Goal: Task Accomplishment & Management: Complete application form

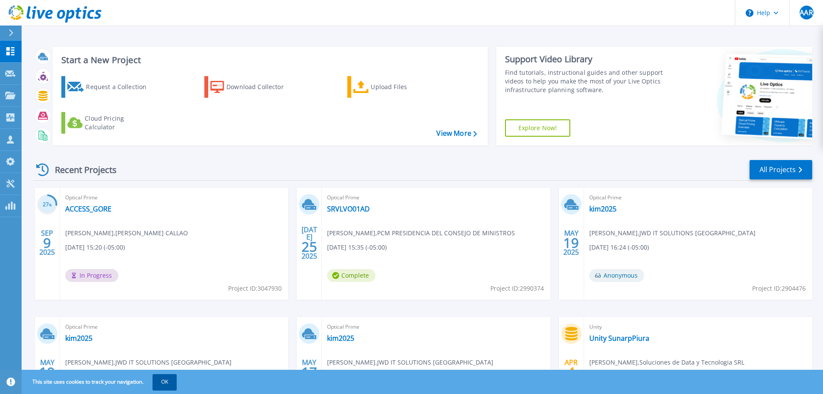
click at [159, 382] on button "OK" at bounding box center [165, 382] width 24 height 16
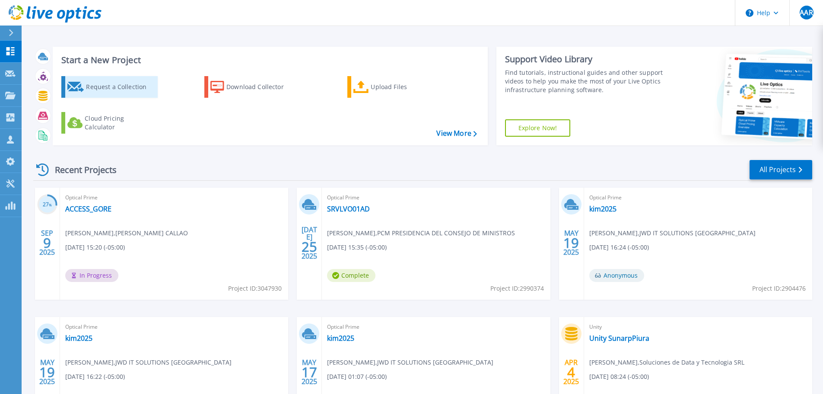
click at [102, 81] on div "Request a Collection" at bounding box center [120, 86] width 69 height 17
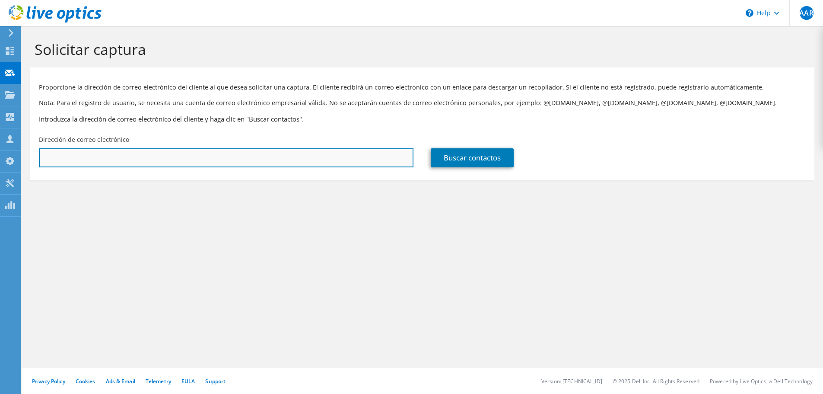
click at [291, 153] on input "text" at bounding box center [226, 157] width 375 height 19
paste input "grodriguezp@diresacallao.gob.pe"
type input "grodriguezp@diresacallao.gob.pe"
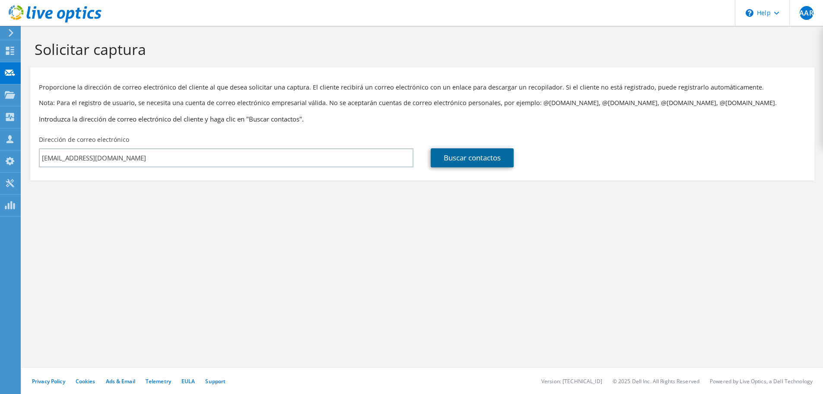
click at [442, 162] on link "Buscar contactos" at bounding box center [472, 157] width 83 height 19
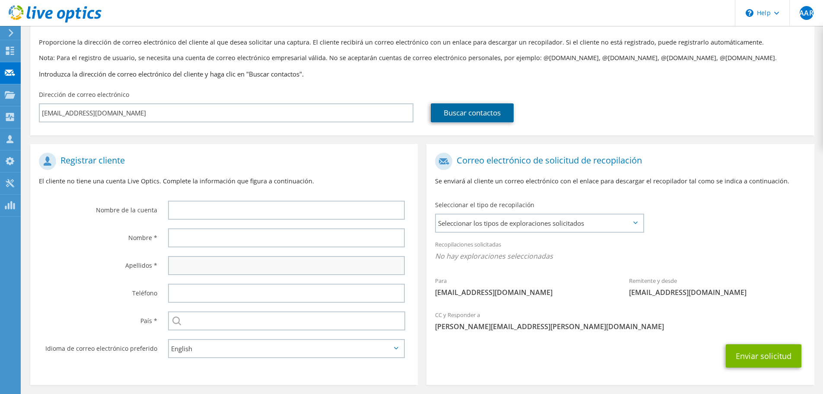
scroll to position [46, 0]
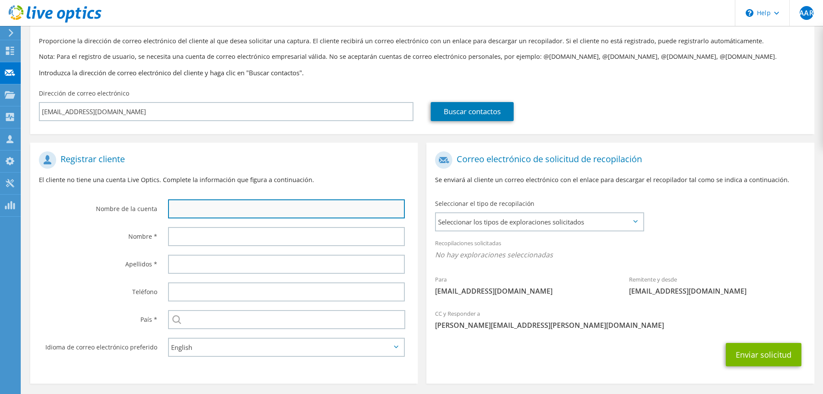
click at [259, 216] on input "text" at bounding box center [286, 208] width 237 height 19
type input "DIRESA CALLAO"
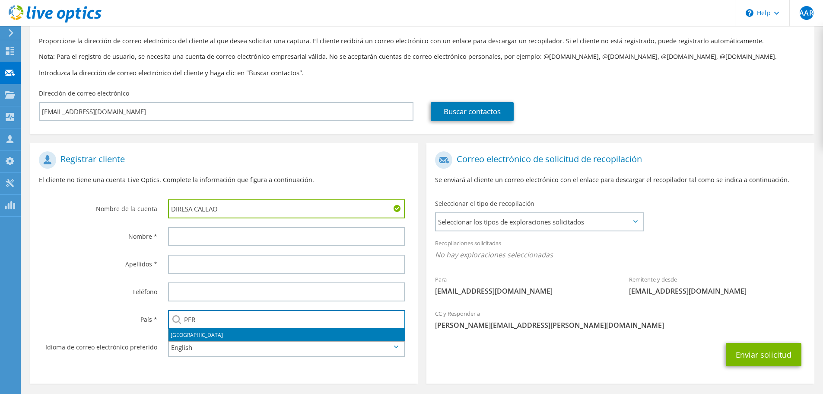
click at [332, 339] on li "Perú" at bounding box center [287, 335] width 236 height 12
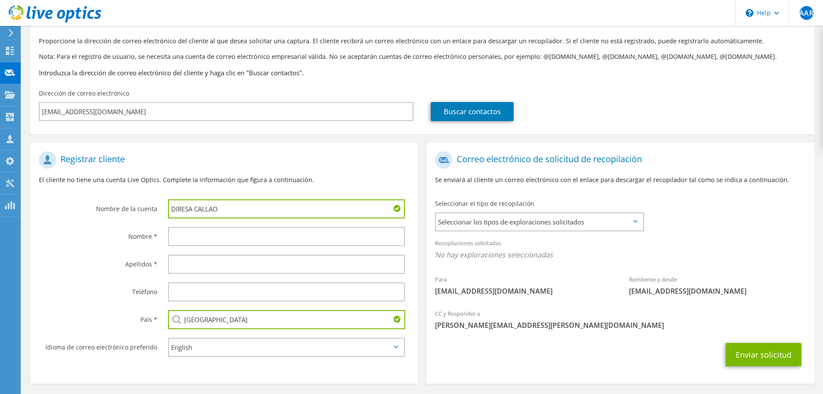
type input "Perú"
click at [161, 350] on div "English Deutsch Español Français Italiano Polski Português Русский 한국어 中文 日本語" at bounding box center [288, 347] width 258 height 28
click at [172, 347] on select "English Deutsch Español Français Italiano Polski Português Русский 한국어 中文 日本語" at bounding box center [286, 346] width 237 height 19
select select "es-ES"
click at [168, 337] on select "English Deutsch Español Français Italiano Polski Português Русский 한국어 中文 日本語" at bounding box center [286, 346] width 237 height 19
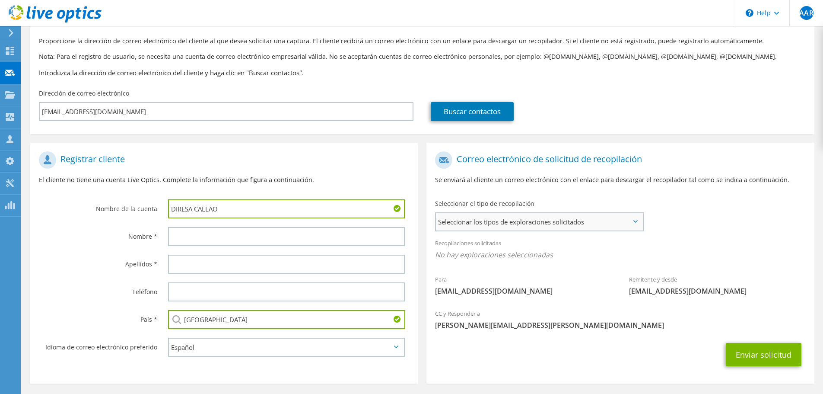
click at [586, 216] on span "Seleccionar los tipos de exploraciones solicitados" at bounding box center [539, 221] width 207 height 17
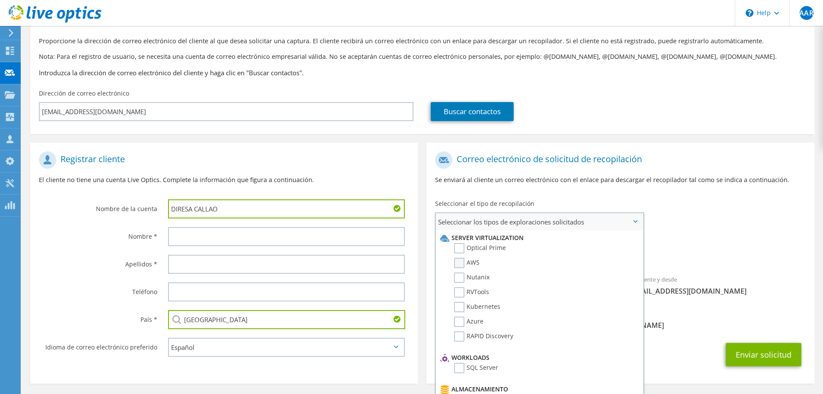
click at [496, 249] on label "Optical Prime" at bounding box center [480, 248] width 52 height 10
click at [0, 0] on input "Optical Prime" at bounding box center [0, 0] width 0 height 0
click at [471, 271] on li "AWS" at bounding box center [538, 265] width 200 height 15
click at [474, 280] on label "Nutanix" at bounding box center [471, 277] width 35 height 10
click at [0, 0] on input "Nutanix" at bounding box center [0, 0] width 0 height 0
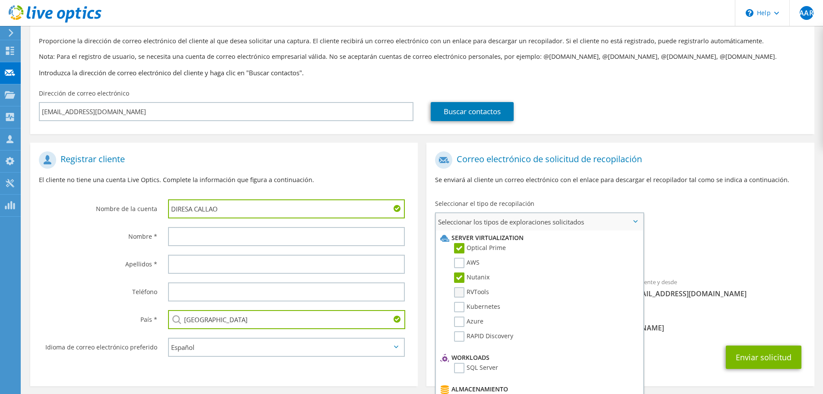
click at [474, 288] on label "RVTools" at bounding box center [471, 292] width 35 height 10
click at [0, 0] on input "RVTools" at bounding box center [0, 0] width 0 height 0
click at [464, 267] on label "AWS" at bounding box center [466, 263] width 25 height 10
click at [0, 0] on input "AWS" at bounding box center [0, 0] width 0 height 0
drag, startPoint x: 472, startPoint y: 305, endPoint x: 471, endPoint y: 316, distance: 10.5
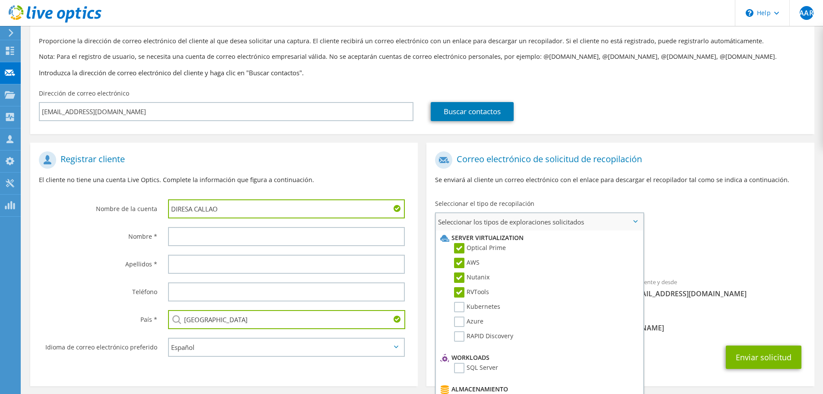
click at [472, 306] on label "Kubernetes" at bounding box center [477, 307] width 46 height 10
click at [0, 0] on input "Kubernetes" at bounding box center [0, 0] width 0 height 0
click at [471, 321] on label "Azure" at bounding box center [468, 321] width 29 height 10
click at [0, 0] on input "Azure" at bounding box center [0, 0] width 0 height 0
click at [475, 332] on label "RAPID Discovery" at bounding box center [483, 336] width 59 height 10
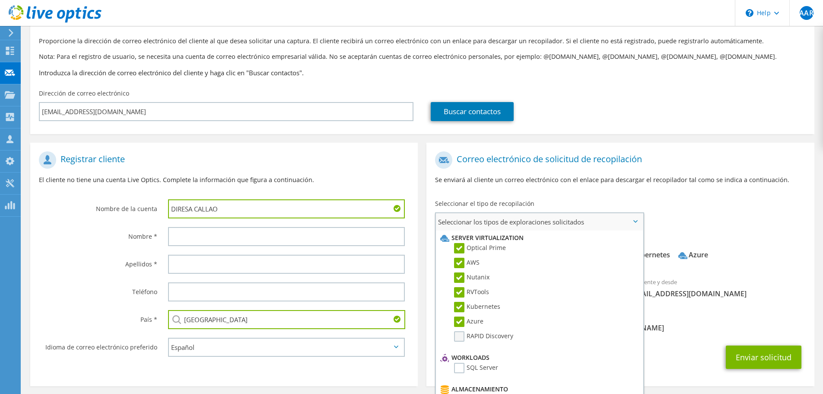
click at [0, 0] on input "RAPID Discovery" at bounding box center [0, 0] width 0 height 0
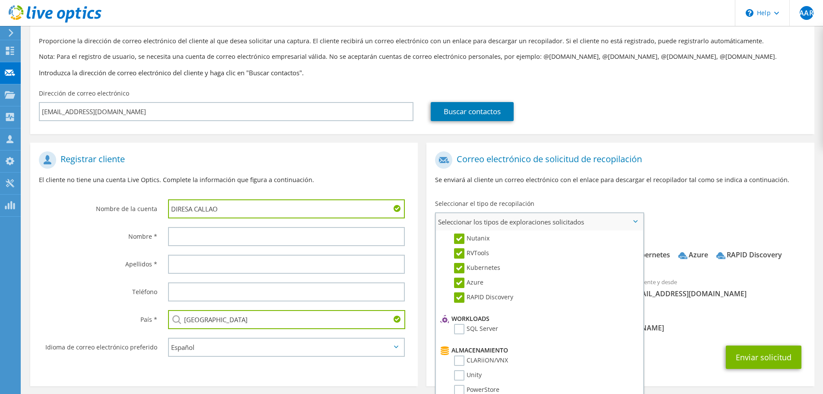
scroll to position [86, 0]
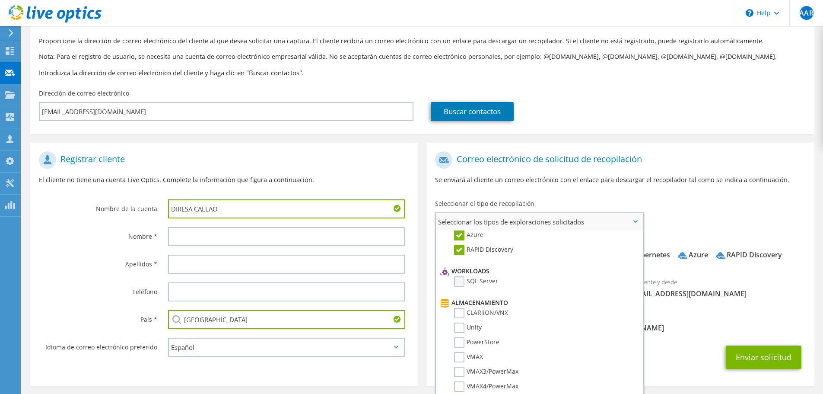
click at [481, 281] on label "SQL Server" at bounding box center [476, 281] width 44 height 10
click at [0, 0] on input "SQL Server" at bounding box center [0, 0] width 0 height 0
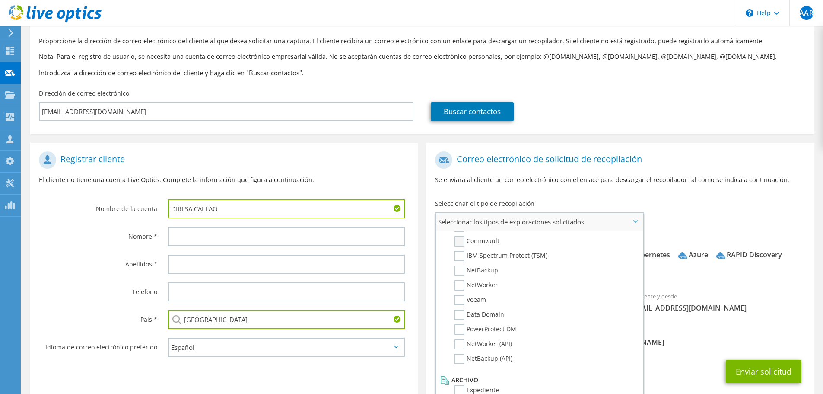
scroll to position [411, 0]
click at [464, 390] on label "Expediente" at bounding box center [476, 389] width 45 height 10
click at [0, 0] on input "Expediente" at bounding box center [0, 0] width 0 height 0
click at [156, 256] on label "Apellidos *" at bounding box center [98, 262] width 118 height 14
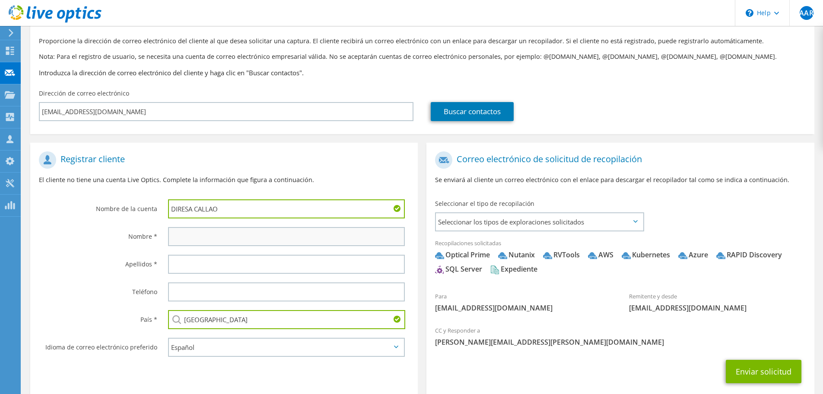
drag, startPoint x: 213, startPoint y: 248, endPoint x: 209, endPoint y: 238, distance: 10.7
click at [213, 248] on div at bounding box center [288, 237] width 258 height 28
click at [209, 237] on input "text" at bounding box center [286, 236] width 237 height 19
paste input "Guillermo Rodriguez"
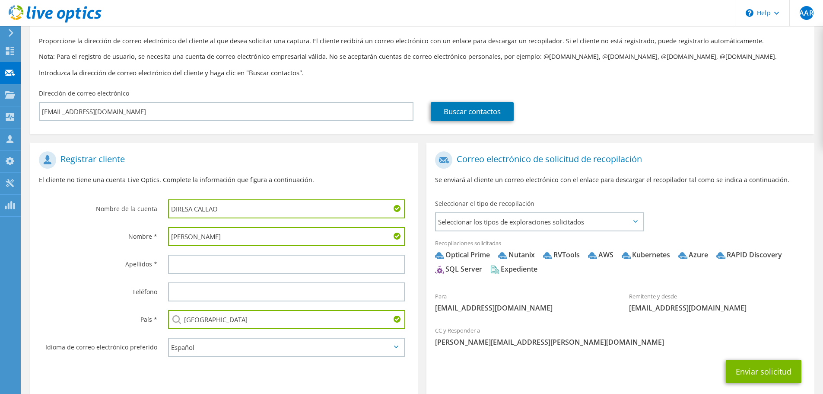
click at [213, 238] on input "Guillermo Rodriguez" at bounding box center [286, 236] width 237 height 19
type input "Guillermo"
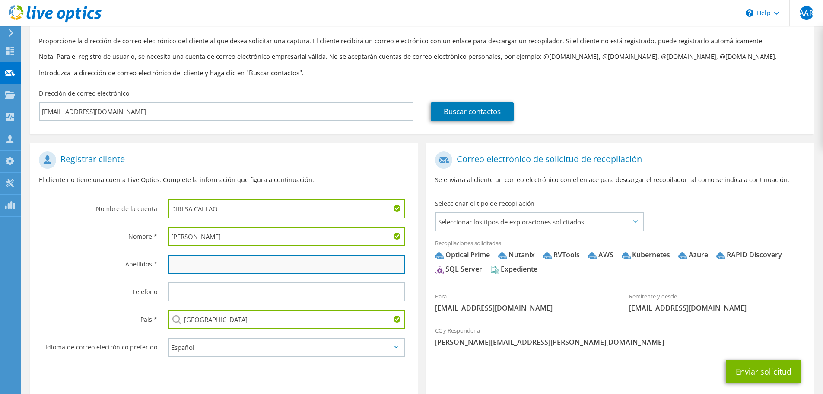
click at [197, 262] on input "text" at bounding box center [286, 264] width 237 height 19
paste input "Rodriguez"
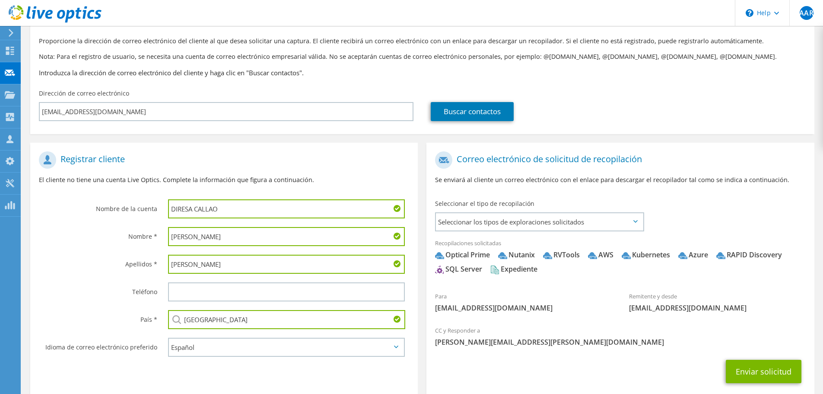
type input "Rodriguez"
click at [217, 247] on div "Guillermo" at bounding box center [288, 237] width 258 height 28
click at [218, 236] on input "Guillermo" at bounding box center [286, 236] width 237 height 19
type input "Guillermo"
click at [79, 278] on div "Teléfono" at bounding box center [94, 291] width 129 height 27
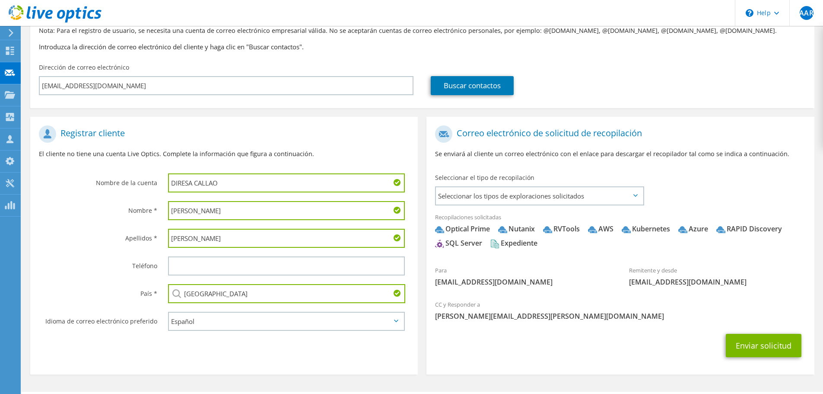
scroll to position [96, 0]
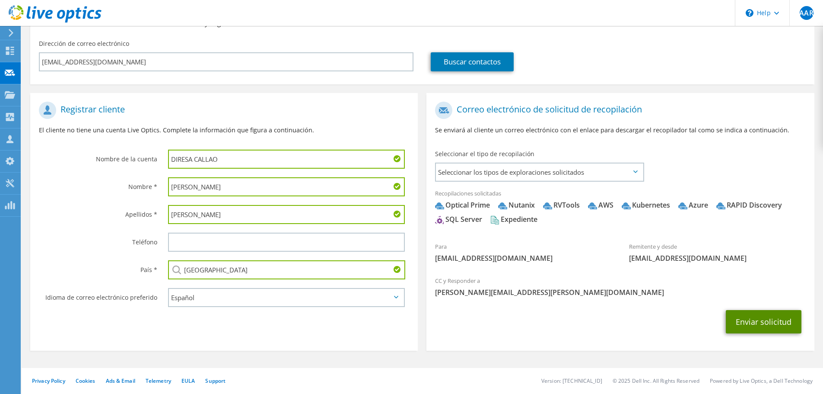
click at [758, 315] on button "Enviar solicitud" at bounding box center [764, 321] width 76 height 23
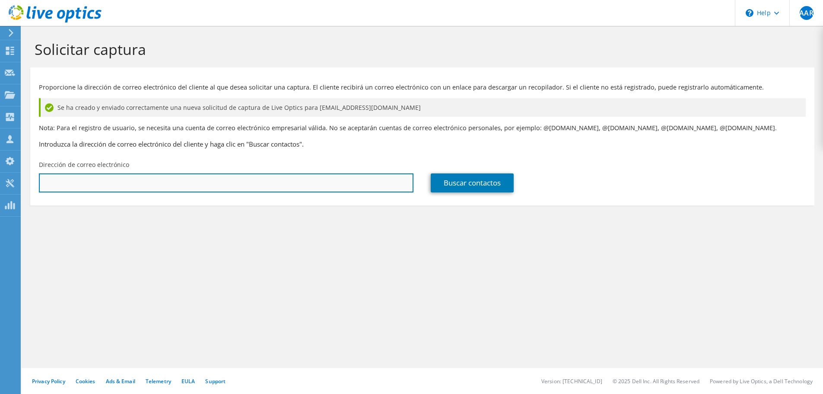
click at [112, 178] on input "text" at bounding box center [226, 182] width 375 height 19
paste input "zgonzales@hsj.gob.pe"
type input "zgonzales@hsj.gob.pe"
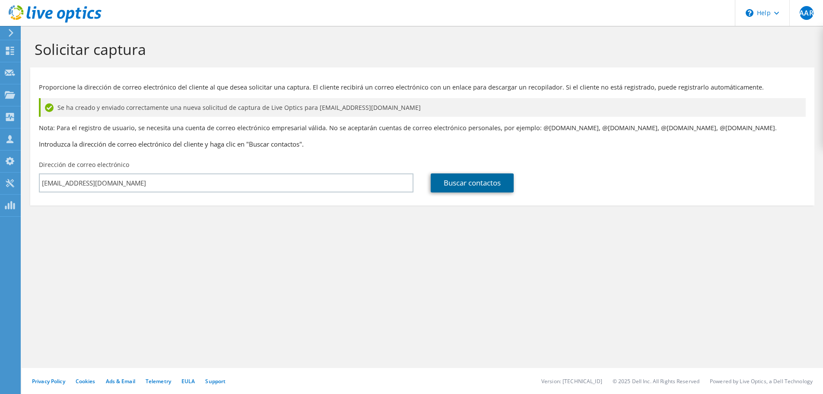
click at [465, 176] on link "Buscar contactos" at bounding box center [472, 182] width 83 height 19
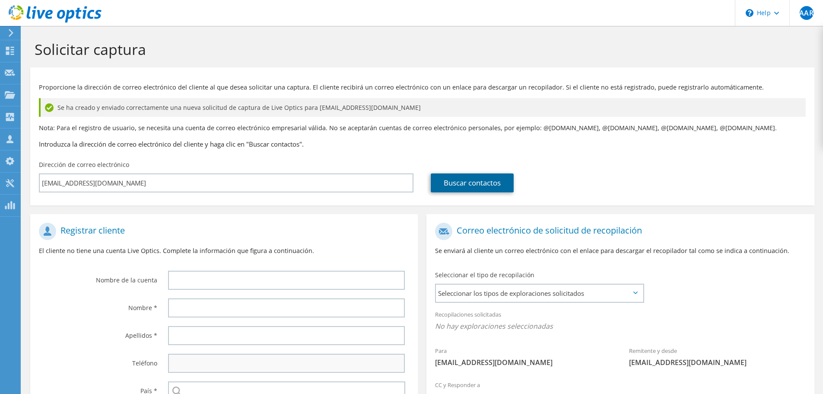
scroll to position [104, 0]
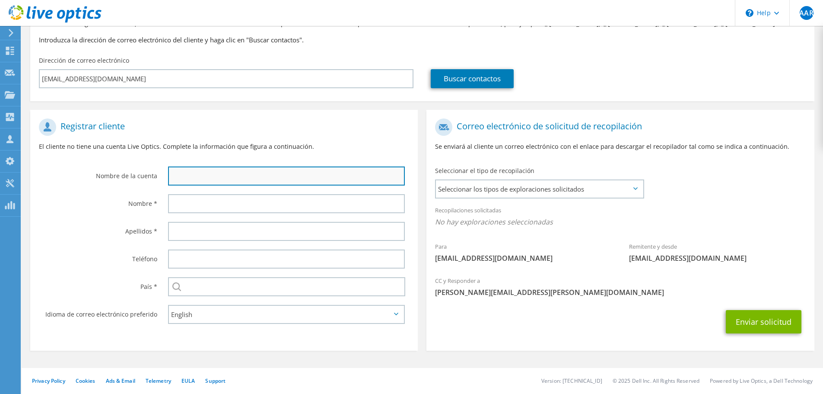
click at [190, 181] on input "text" at bounding box center [286, 175] width 237 height 19
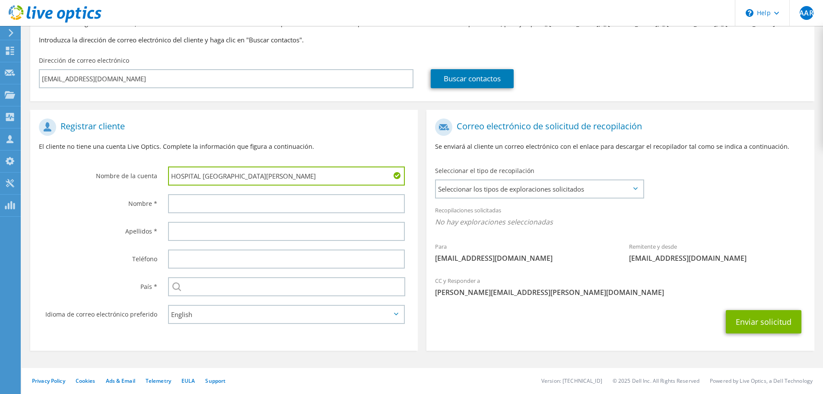
type input "HOSPITAL SAN JOSE"
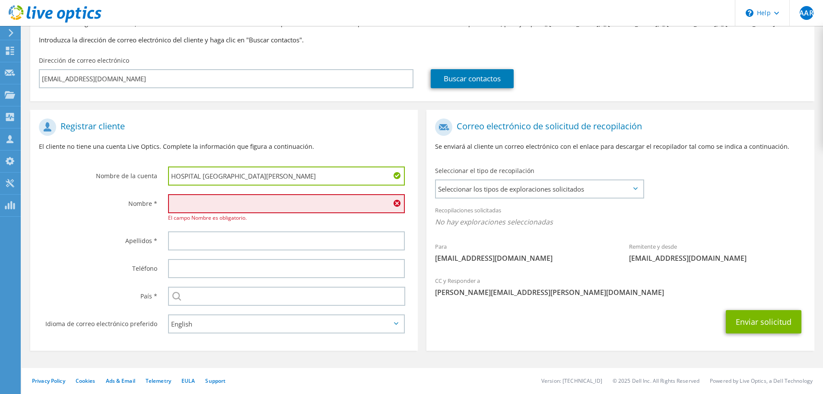
click at [194, 209] on input "text" at bounding box center [286, 203] width 237 height 19
paste input "Zoila"
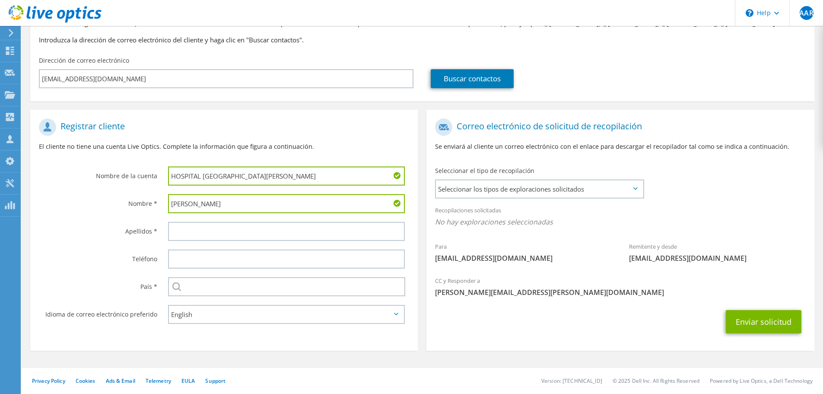
type input "Zoila"
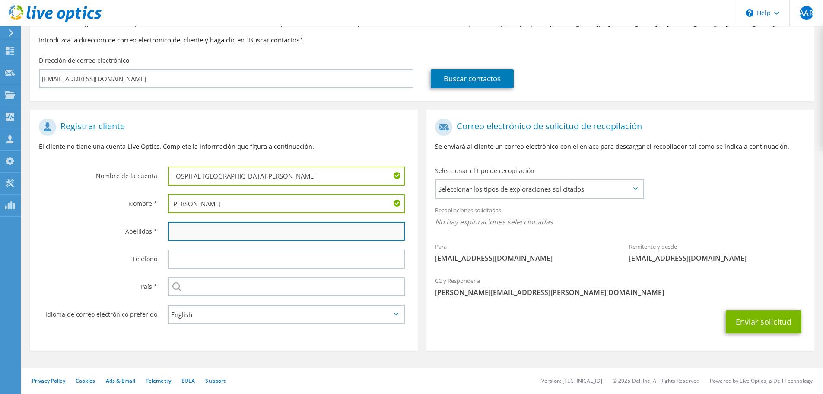
click at [184, 238] on input "text" at bounding box center [286, 231] width 237 height 19
paste input "Gonzales"
type input "Gonzales"
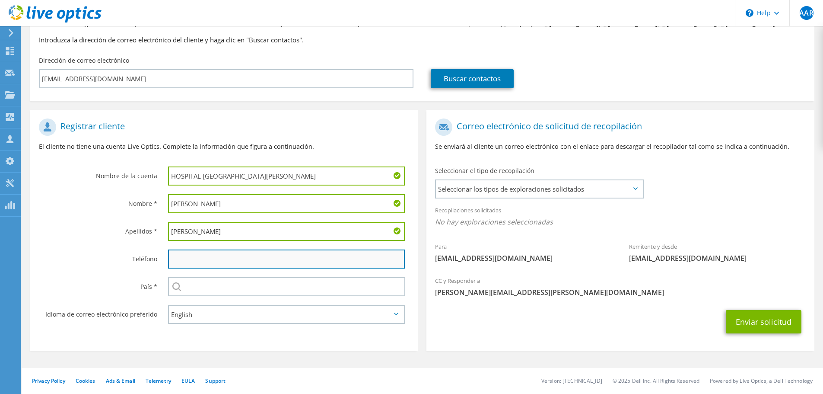
click at [203, 262] on input "text" at bounding box center [286, 258] width 237 height 19
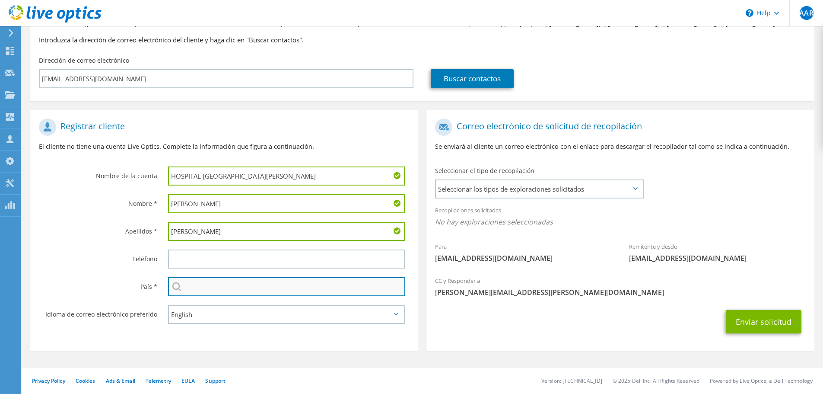
click at [192, 287] on input "text" at bounding box center [286, 286] width 237 height 19
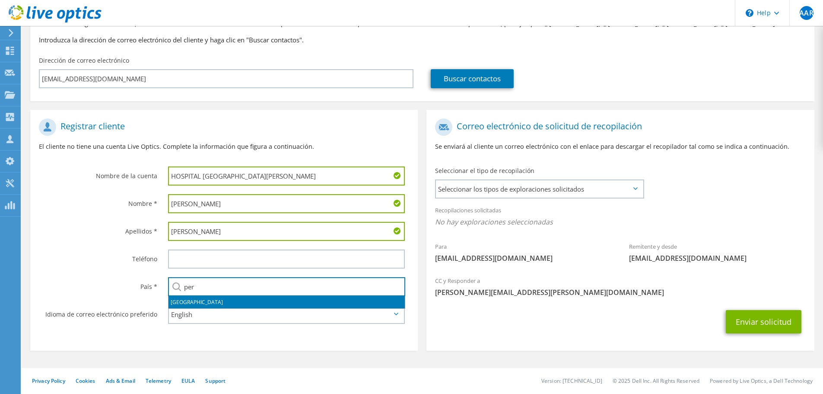
click at [193, 299] on li "Perú" at bounding box center [287, 302] width 236 height 12
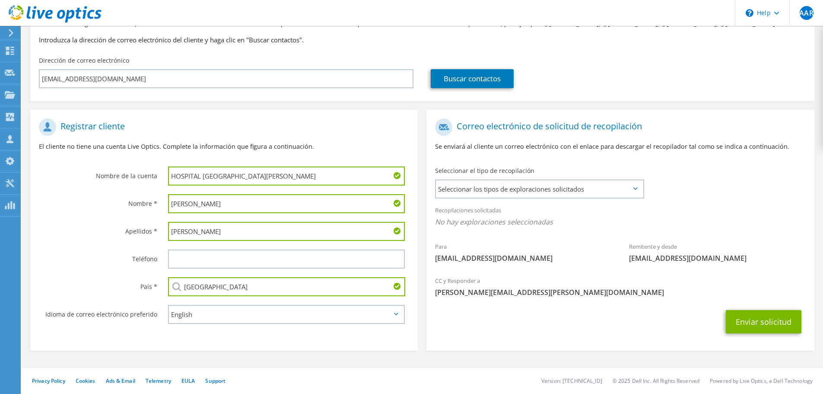
type input "Perú"
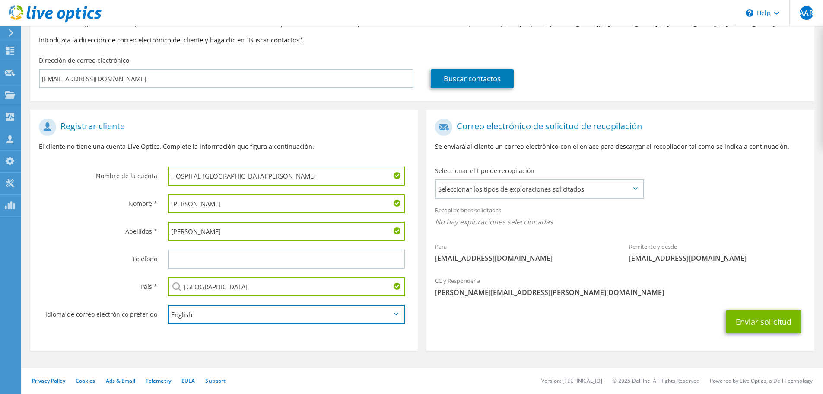
click at [189, 316] on select "English Deutsch Español Français Italiano Polski Português Русский 한국어 中文 日本語" at bounding box center [286, 314] width 237 height 19
select select "es-ES"
click at [168, 305] on select "English Deutsch Español Français Italiano Polski Português Русский 한국어 中文 日本語" at bounding box center [286, 314] width 237 height 19
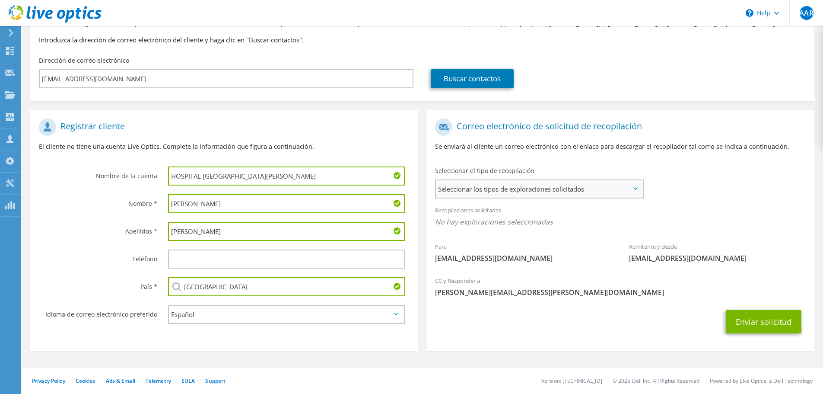
click at [505, 192] on span "Seleccionar los tipos de exploraciones solicitados" at bounding box center [539, 188] width 207 height 17
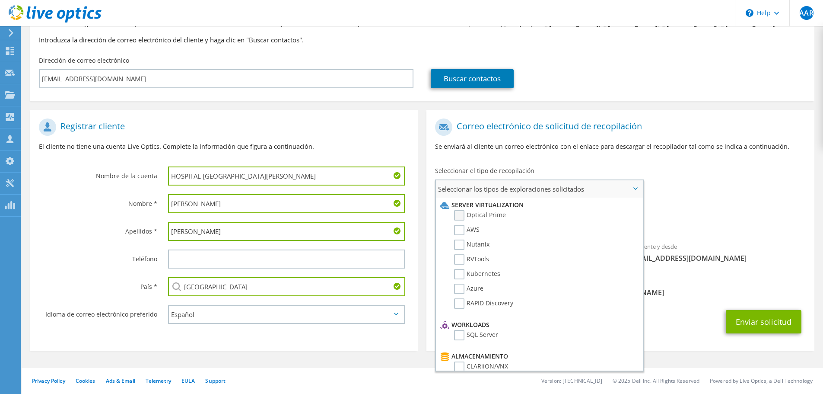
click at [495, 220] on label "Optical Prime" at bounding box center [480, 215] width 52 height 10
click at [0, 0] on input "Optical Prime" at bounding box center [0, 0] width 0 height 0
click at [467, 230] on label "AWS" at bounding box center [466, 230] width 25 height 10
click at [0, 0] on input "AWS" at bounding box center [0, 0] width 0 height 0
click at [468, 245] on label "Nutanix" at bounding box center [471, 244] width 35 height 10
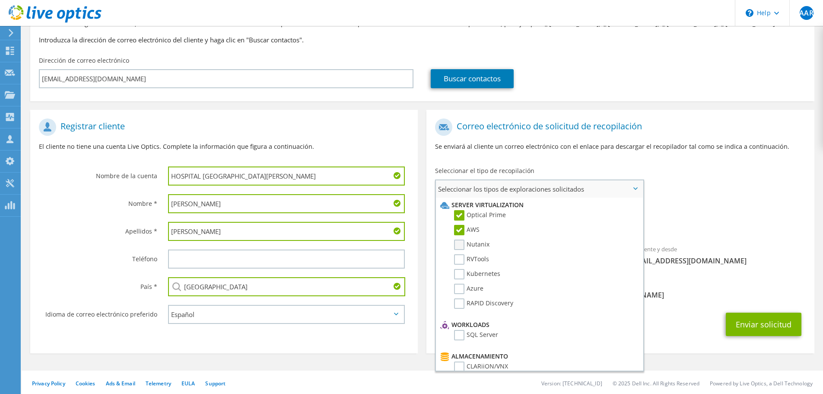
click at [0, 0] on input "Nutanix" at bounding box center [0, 0] width 0 height 0
drag, startPoint x: 468, startPoint y: 248, endPoint x: 468, endPoint y: 255, distance: 7.8
click at [468, 252] on li "Nutanix" at bounding box center [538, 246] width 200 height 15
drag, startPoint x: 468, startPoint y: 255, endPoint x: 468, endPoint y: 260, distance: 4.8
click at [468, 259] on label "RVTools" at bounding box center [471, 259] width 35 height 10
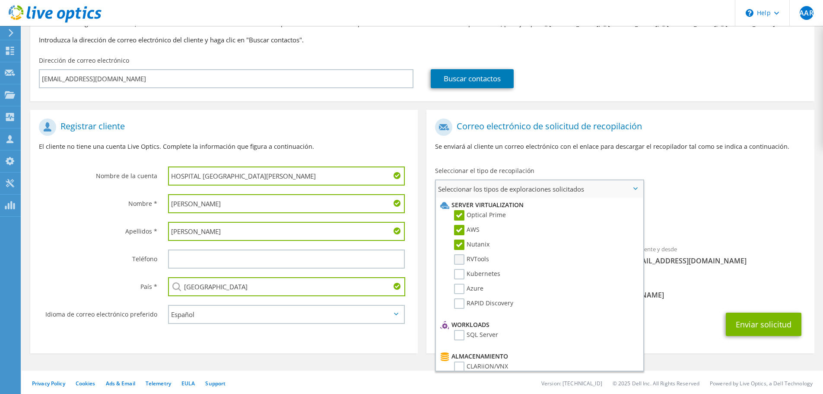
click at [0, 0] on input "RVTools" at bounding box center [0, 0] width 0 height 0
click at [468, 263] on label "RVTools" at bounding box center [471, 259] width 35 height 10
click at [0, 0] on input "RVTools" at bounding box center [0, 0] width 0 height 0
drag, startPoint x: 468, startPoint y: 266, endPoint x: 468, endPoint y: 276, distance: 9.9
click at [468, 275] on ul "Server Virtualization Optical Prime AWS Nutanix RVTools Kubernetes Azure" at bounding box center [538, 257] width 200 height 120
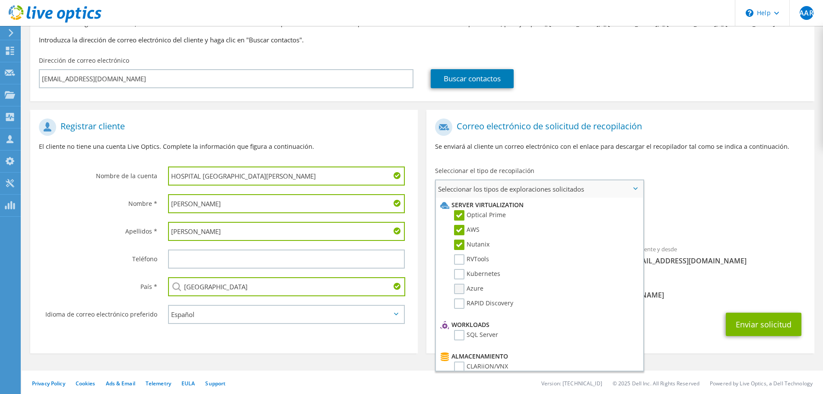
drag, startPoint x: 468, startPoint y: 283, endPoint x: 466, endPoint y: 291, distance: 8.3
click at [467, 285] on ul "Server Virtualization Optical Prime AWS Nutanix RVTools Kubernetes Azure" at bounding box center [538, 257] width 200 height 120
click at [466, 294] on li "Azure" at bounding box center [538, 290] width 200 height 15
click at [463, 302] on label "RAPID Discovery" at bounding box center [483, 303] width 59 height 10
click at [0, 0] on input "RAPID Discovery" at bounding box center [0, 0] width 0 height 0
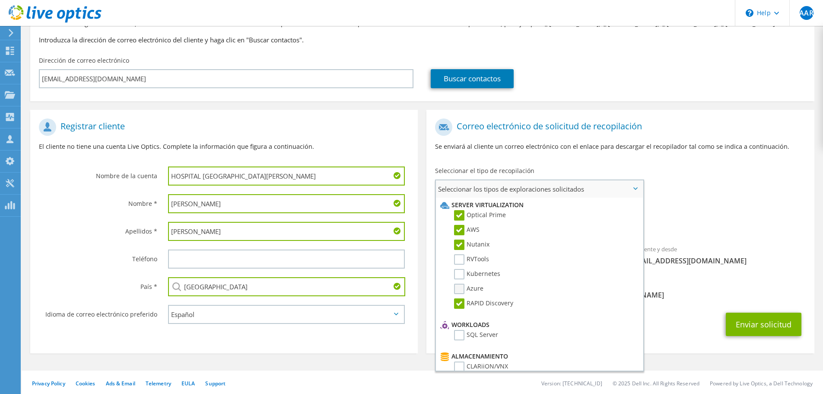
drag, startPoint x: 460, startPoint y: 291, endPoint x: 460, endPoint y: 285, distance: 6.1
click at [461, 291] on label "Azure" at bounding box center [468, 288] width 29 height 10
click at [0, 0] on input "Azure" at bounding box center [0, 0] width 0 height 0
click at [458, 275] on label "Kubernetes" at bounding box center [477, 274] width 46 height 10
click at [0, 0] on input "Kubernetes" at bounding box center [0, 0] width 0 height 0
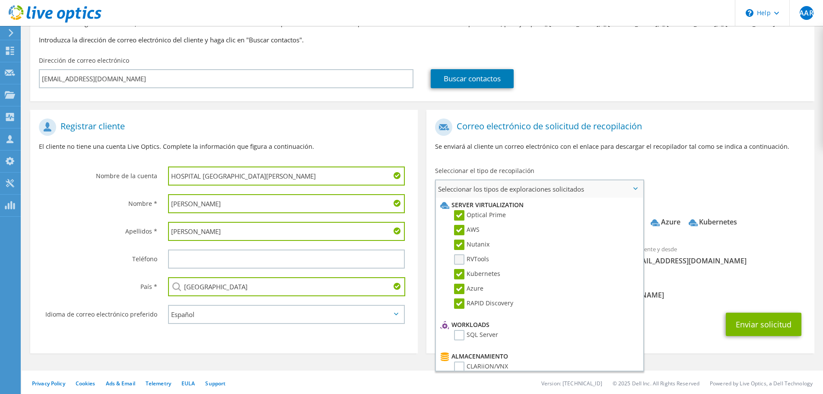
click at [459, 263] on label "RVTools" at bounding box center [471, 259] width 35 height 10
click at [0, 0] on input "RVTools" at bounding box center [0, 0] width 0 height 0
click at [458, 334] on label "SQL Server" at bounding box center [476, 335] width 44 height 10
click at [0, 0] on input "SQL Server" at bounding box center [0, 0] width 0 height 0
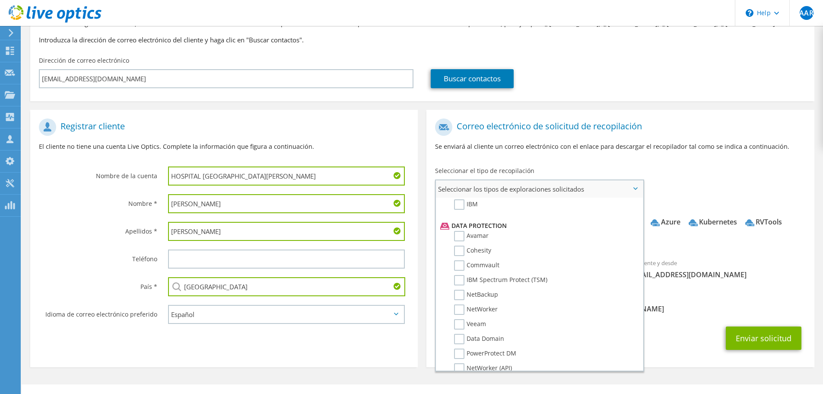
scroll to position [411, 0]
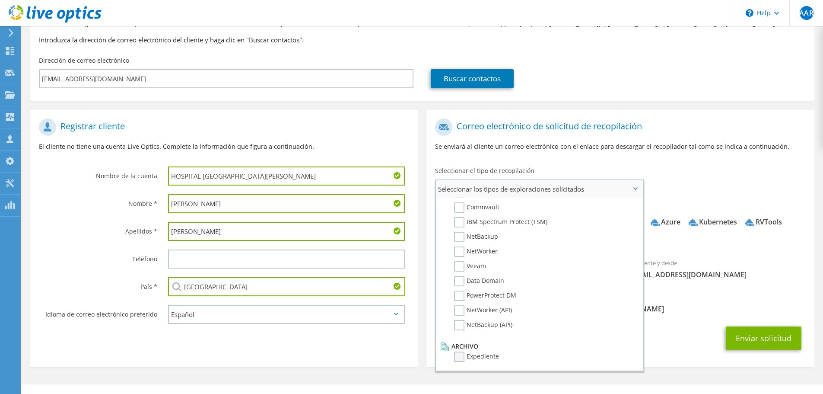
click at [459, 358] on label "Expediente" at bounding box center [476, 356] width 45 height 10
click at [0, 0] on input "Expediente" at bounding box center [0, 0] width 0 height 0
click at [765, 345] on button "Enviar solicitud" at bounding box center [764, 337] width 76 height 23
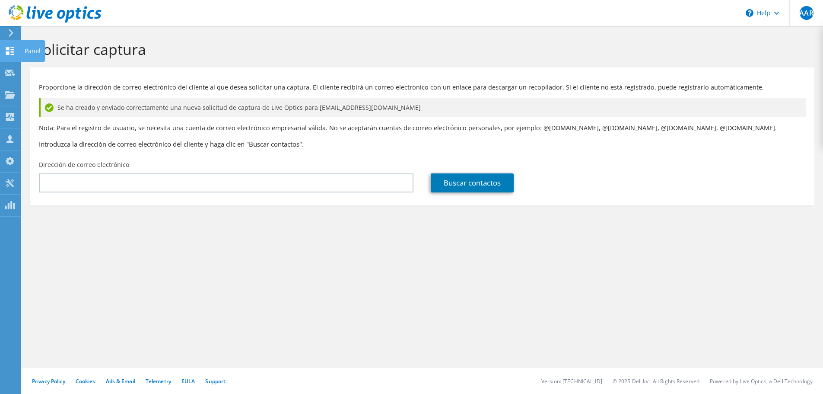
click at [12, 51] on use at bounding box center [10, 51] width 8 height 8
